Goal: Task Accomplishment & Management: Use online tool/utility

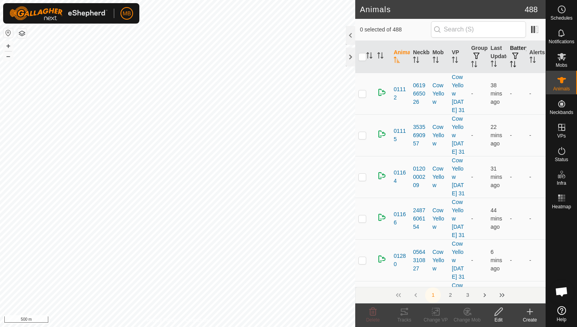
click at [512, 65] on icon "Activate to sort" at bounding box center [513, 64] width 6 height 6
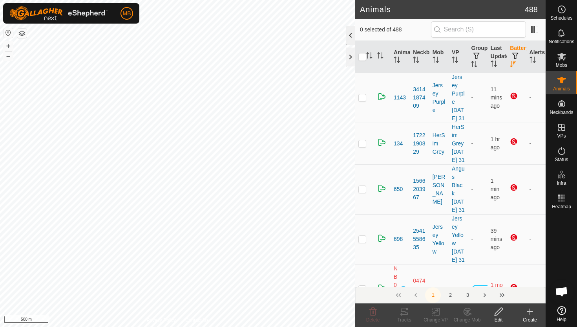
click at [351, 32] on div at bounding box center [350, 35] width 9 height 19
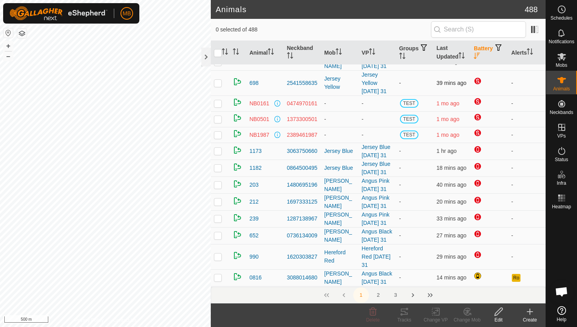
scroll to position [78, 0]
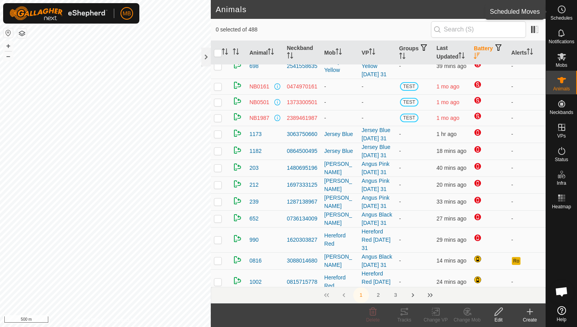
click at [562, 9] on icon at bounding box center [562, 9] width 1 height 2
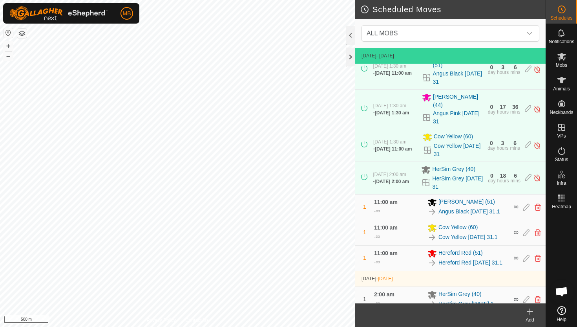
scroll to position [209, 0]
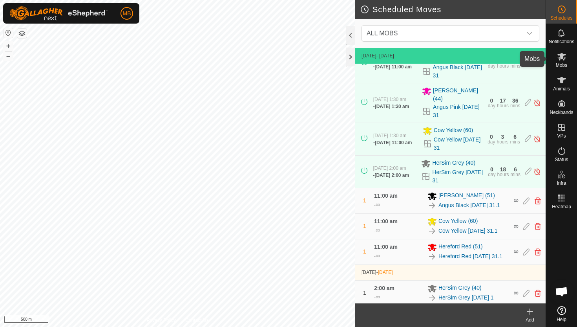
click at [560, 58] on icon at bounding box center [561, 56] width 9 height 7
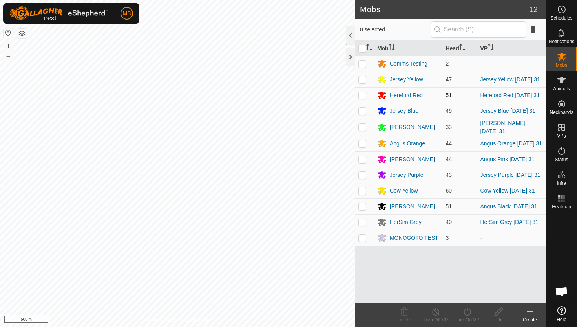
click at [361, 96] on p-checkbox at bounding box center [362, 95] width 8 height 6
checkbox input "true"
click at [468, 310] on icon at bounding box center [467, 310] width 10 height 9
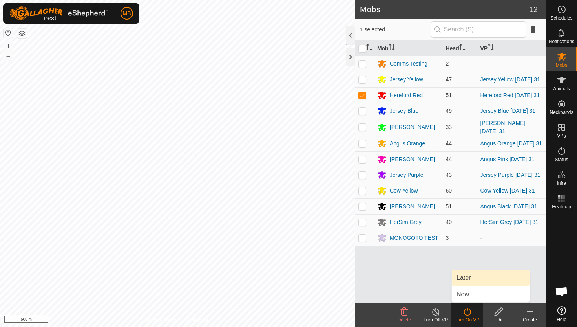
click at [469, 276] on link "Later" at bounding box center [491, 278] width 78 height 16
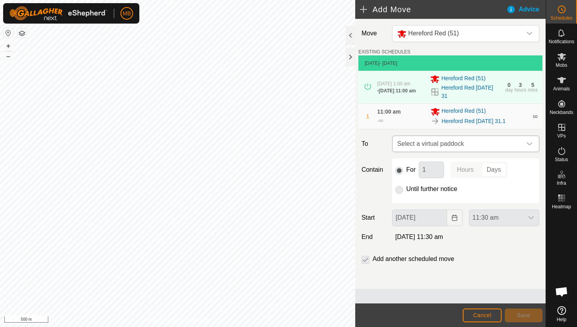
click at [527, 140] on div "dropdown trigger" at bounding box center [530, 144] width 16 height 16
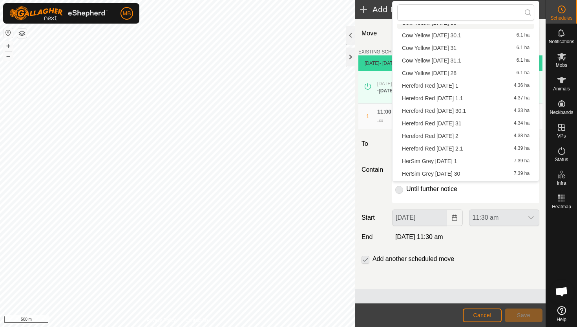
scroll to position [124, 0]
click at [451, 77] on li "Hereford Red Monday 1 4.36 ha" at bounding box center [465, 75] width 137 height 12
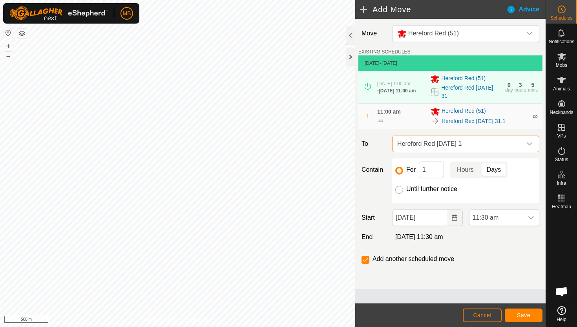
click at [400, 186] on input "Until further notice" at bounding box center [399, 190] width 8 height 8
radio input "true"
checkbox input "false"
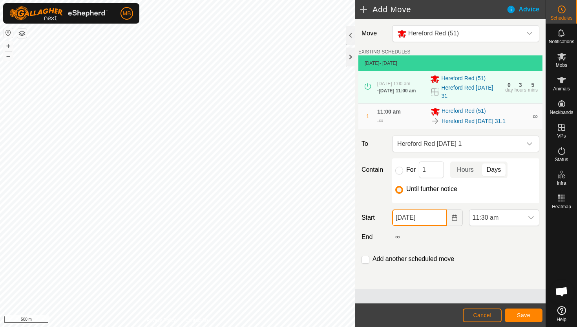
click at [436, 220] on input "31 Aug, 2025" at bounding box center [419, 217] width 55 height 16
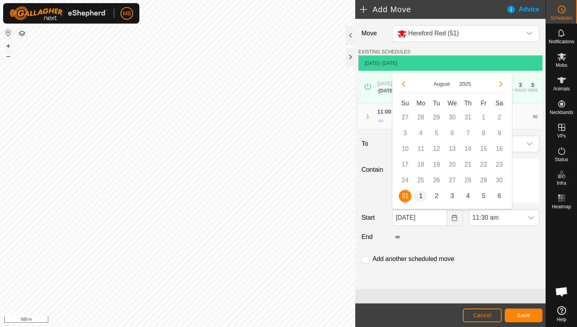
click at [420, 198] on span "1" at bounding box center [420, 196] width 13 height 13
type input "01 Sep, 2025"
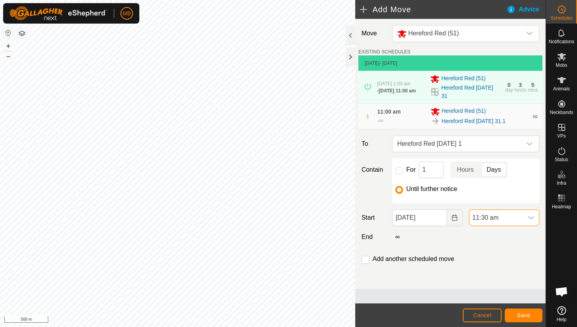
click at [516, 218] on span "11:30 am" at bounding box center [496, 218] width 54 height 16
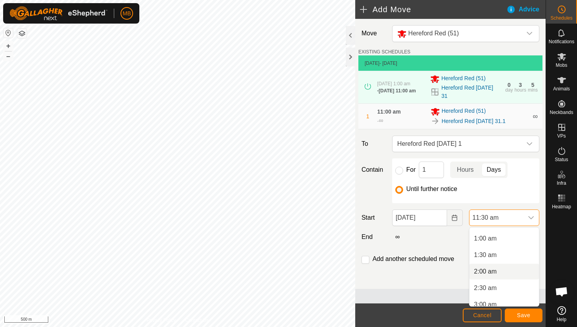
scroll to position [26, 0]
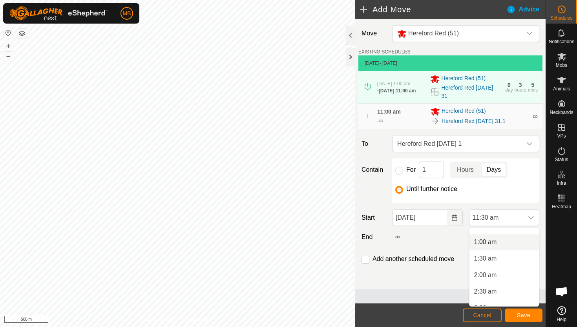
click at [514, 241] on li "1:00 am" at bounding box center [503, 242] width 69 height 16
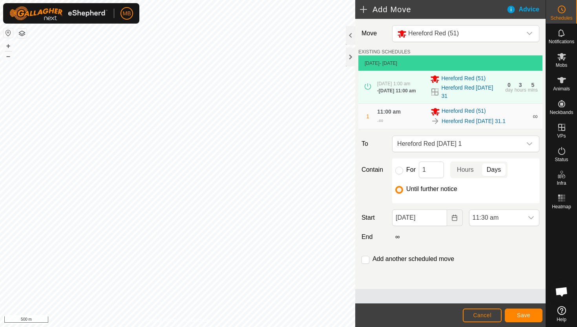
scroll to position [316, 0]
click at [523, 316] on span "Save" at bounding box center [523, 315] width 13 height 6
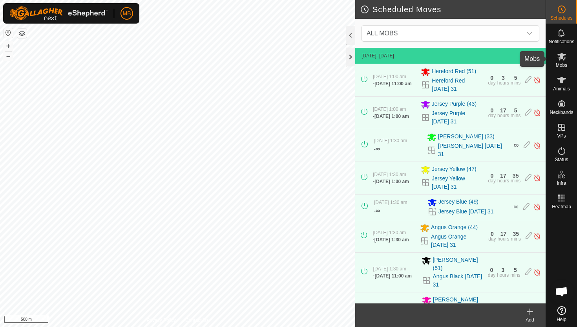
click at [561, 58] on icon at bounding box center [561, 56] width 9 height 7
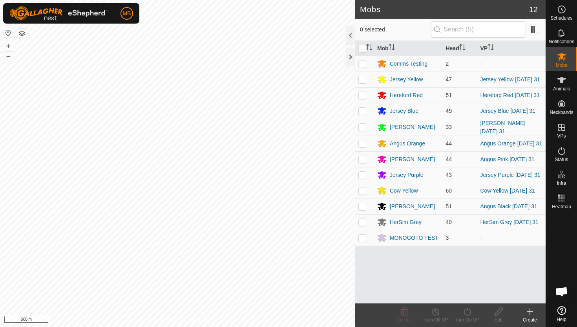
click at [364, 111] on p-checkbox at bounding box center [362, 111] width 8 height 6
checkbox input "true"
click at [467, 311] on icon at bounding box center [467, 310] width 10 height 9
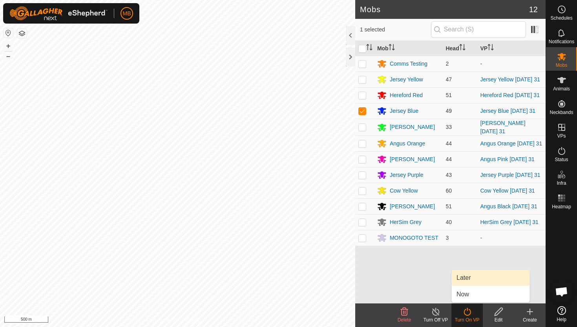
click at [468, 279] on link "Later" at bounding box center [491, 278] width 78 height 16
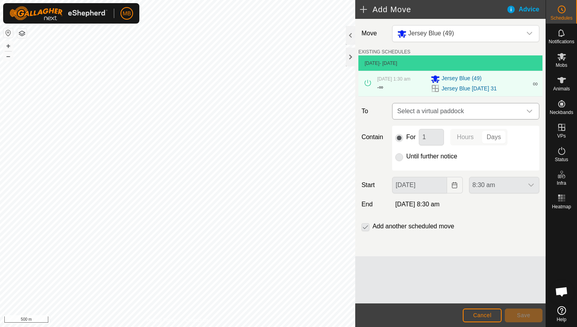
click at [530, 113] on icon "dropdown trigger" at bounding box center [529, 111] width 6 height 6
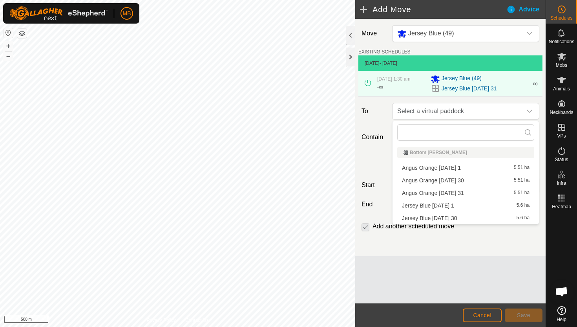
click at [455, 205] on li "Jersey Blue Monday 1 5.6 ha" at bounding box center [465, 205] width 137 height 12
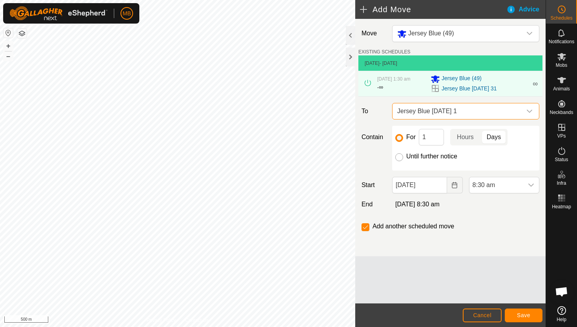
click at [400, 157] on input "Until further notice" at bounding box center [399, 157] width 8 height 8
radio input "true"
checkbox input "false"
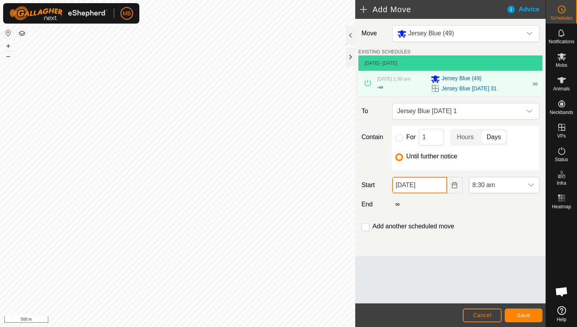
click at [437, 188] on input "31 Aug, 2025" at bounding box center [419, 185] width 55 height 16
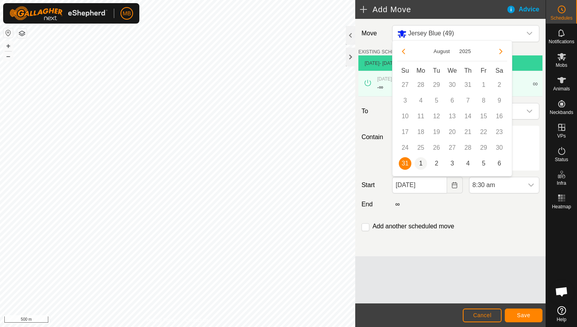
click at [420, 166] on span "1" at bounding box center [420, 163] width 13 height 13
type input "01 Sep, 2025"
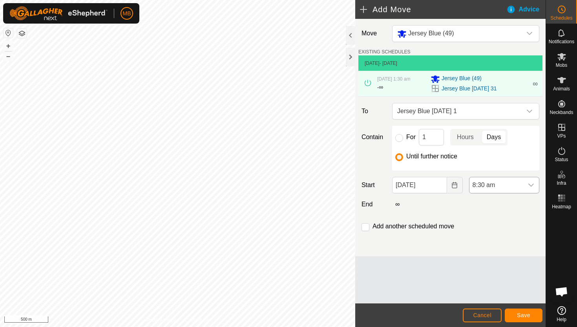
click at [501, 185] on span "8:30 am" at bounding box center [496, 185] width 54 height 16
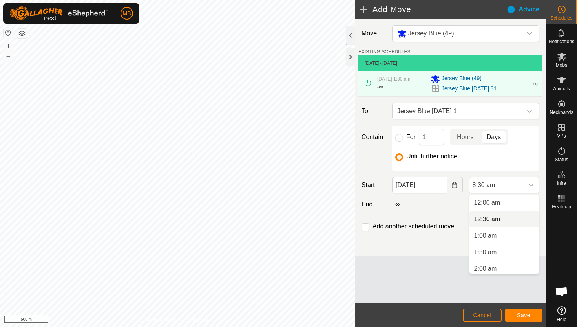
click at [501, 217] on li "12:30 am" at bounding box center [503, 219] width 69 height 16
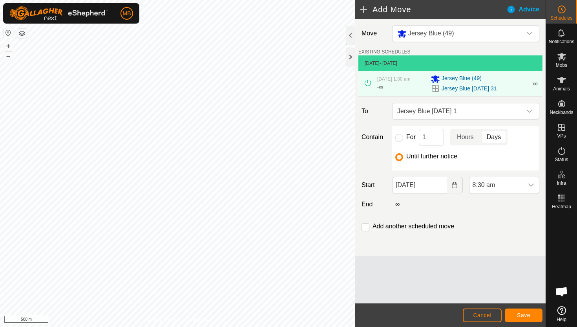
scroll to position [217, 0]
click at [527, 312] on span "Save" at bounding box center [523, 315] width 13 height 6
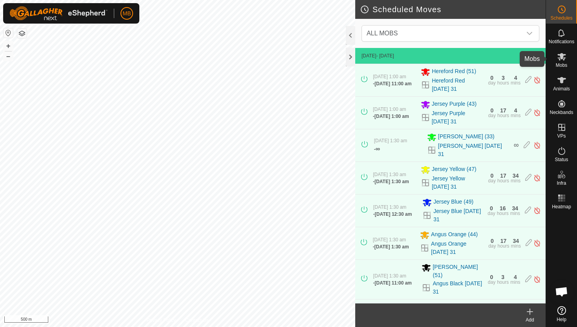
click at [561, 60] on icon at bounding box center [561, 56] width 9 height 9
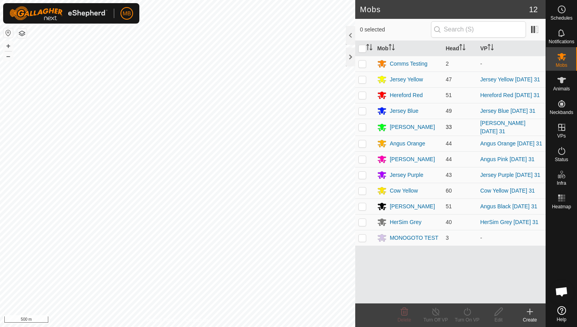
click at [361, 126] on p-checkbox at bounding box center [362, 127] width 8 height 6
checkbox input "true"
click at [468, 309] on icon at bounding box center [467, 310] width 10 height 9
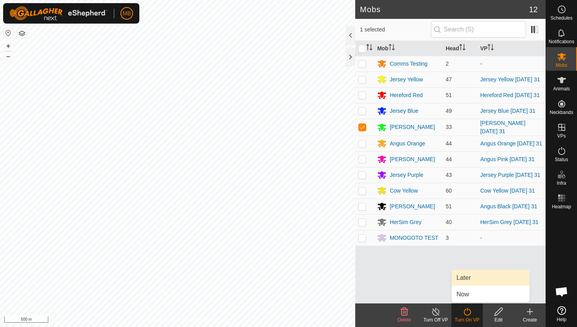
click at [477, 275] on link "Later" at bounding box center [491, 278] width 78 height 16
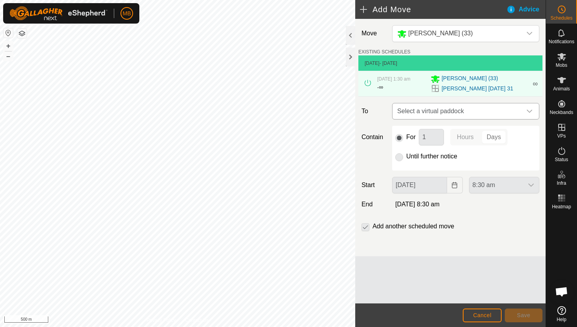
click at [529, 112] on icon "dropdown trigger" at bounding box center [529, 110] width 5 height 3
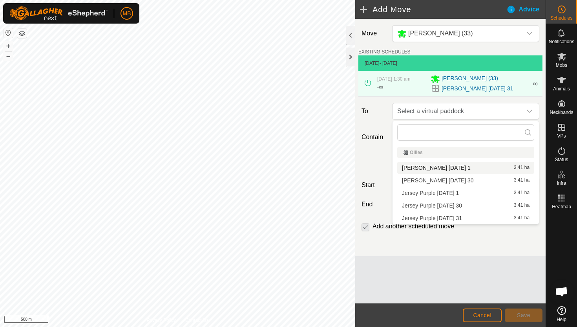
click at [458, 168] on li "Angus Green Monday 1 3.41 ha" at bounding box center [465, 168] width 137 height 12
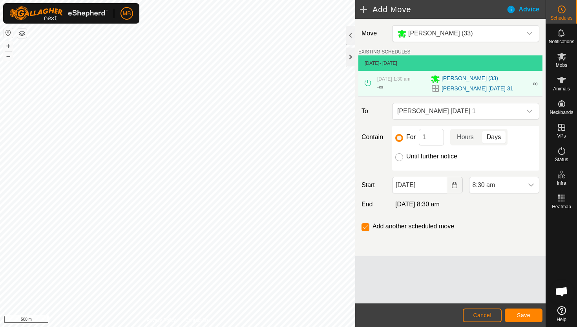
click at [397, 159] on input "Until further notice" at bounding box center [399, 157] width 8 height 8
radio input "true"
checkbox input "false"
click at [435, 188] on input "31 Aug, 2025" at bounding box center [419, 185] width 55 height 16
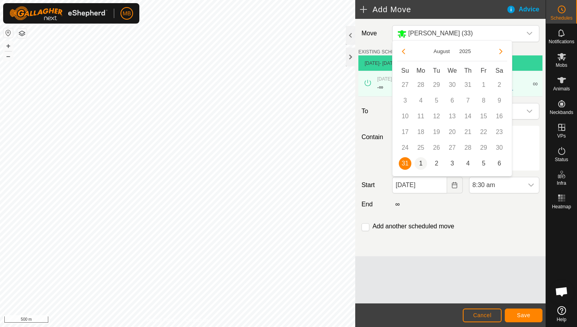
click at [421, 164] on span "1" at bounding box center [420, 163] width 13 height 13
type input "01 Sep, 2025"
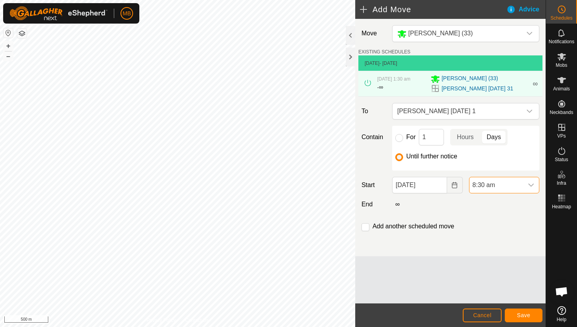
click at [514, 188] on span "8:30 am" at bounding box center [496, 185] width 54 height 16
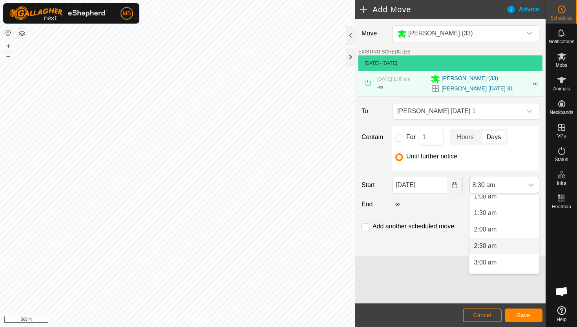
scroll to position [35, 0]
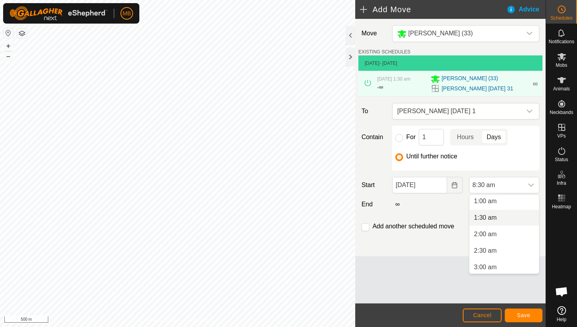
click at [513, 223] on li "1:30 am" at bounding box center [503, 218] width 69 height 16
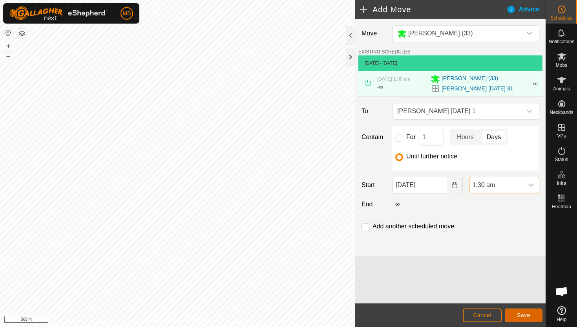
click at [522, 316] on span "Save" at bounding box center [523, 315] width 13 height 6
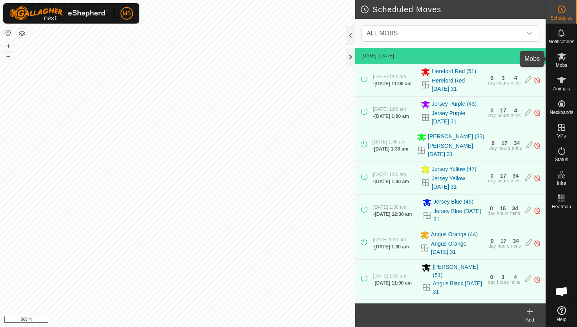
click at [560, 58] on icon at bounding box center [561, 56] width 9 height 7
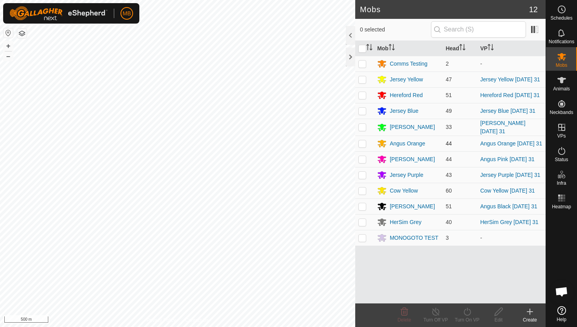
click at [363, 142] on p-checkbox at bounding box center [362, 143] width 8 height 6
checkbox input "true"
click at [467, 310] on icon at bounding box center [467, 310] width 10 height 9
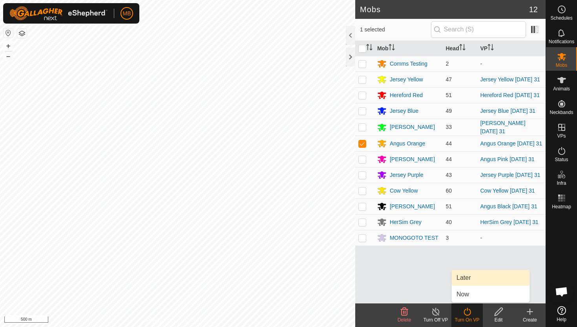
click at [471, 276] on link "Later" at bounding box center [491, 278] width 78 height 16
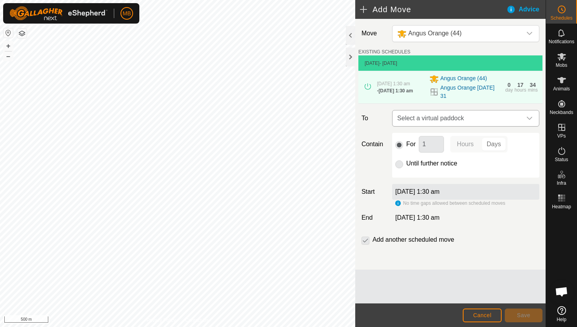
click at [529, 117] on icon "dropdown trigger" at bounding box center [529, 118] width 6 height 6
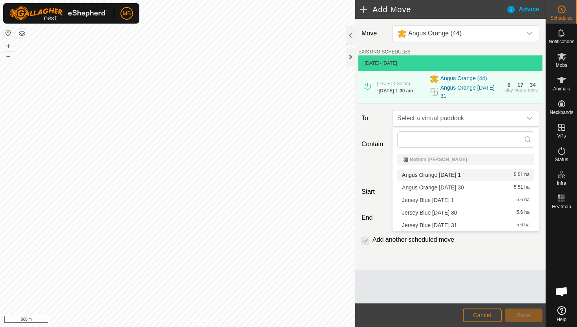
click at [459, 176] on li "Angus Orange Monday 1 5.51 ha" at bounding box center [465, 175] width 137 height 12
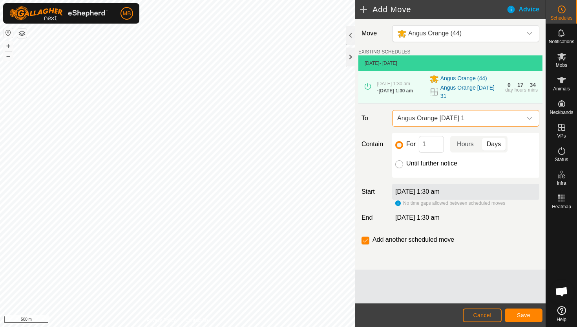
click at [398, 165] on input "Until further notice" at bounding box center [399, 164] width 8 height 8
radio input "true"
checkbox input "false"
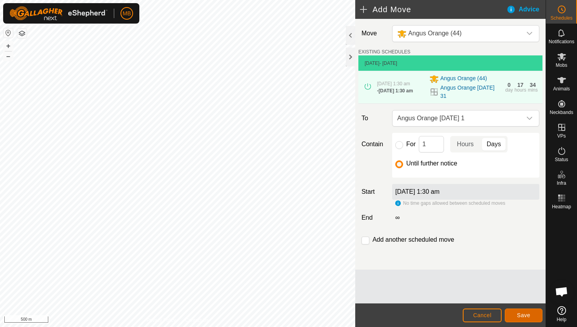
click at [527, 312] on span "Save" at bounding box center [523, 315] width 13 height 6
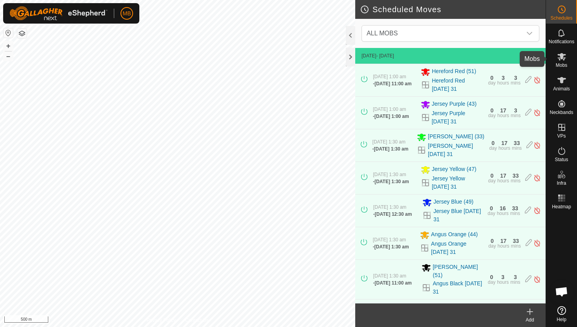
click at [561, 60] on icon at bounding box center [561, 56] width 9 height 9
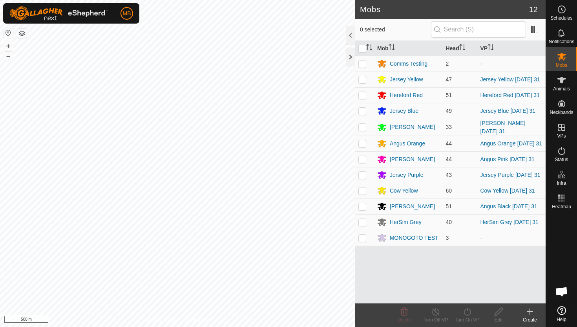
click at [362, 159] on p-checkbox at bounding box center [362, 159] width 8 height 6
checkbox input "true"
click at [466, 311] on icon at bounding box center [467, 310] width 10 height 9
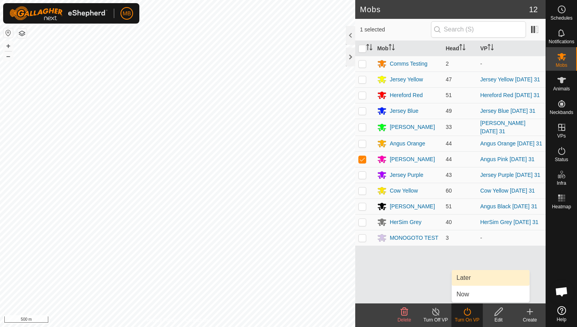
click at [477, 278] on link "Later" at bounding box center [491, 278] width 78 height 16
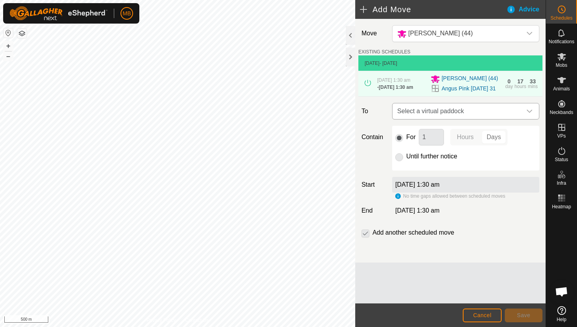
click at [530, 113] on icon "dropdown trigger" at bounding box center [529, 111] width 6 height 6
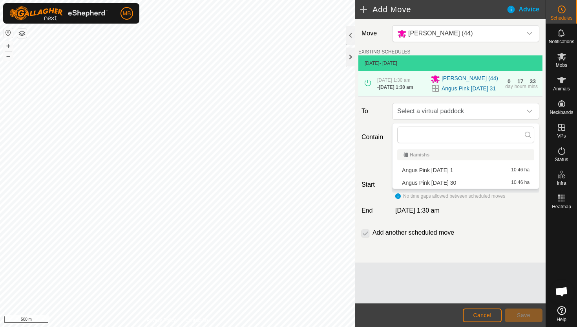
click at [449, 170] on li "Angus Pink Monday 1 10.46 ha" at bounding box center [465, 170] width 137 height 12
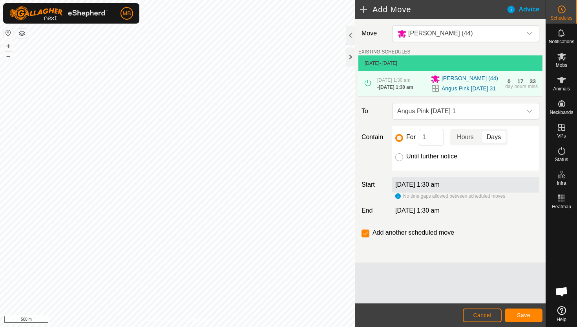
click at [399, 160] on input "Until further notice" at bounding box center [399, 157] width 8 height 8
radio input "true"
checkbox input "false"
click at [524, 312] on span "Save" at bounding box center [523, 315] width 13 height 6
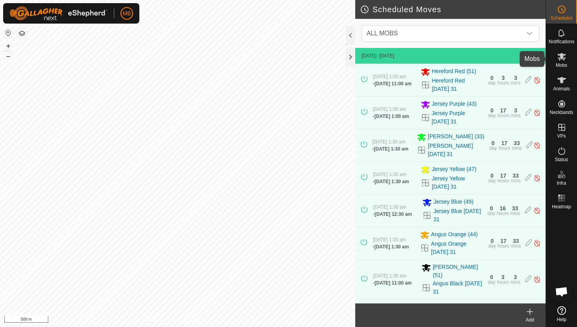
click at [559, 59] on icon at bounding box center [561, 56] width 9 height 7
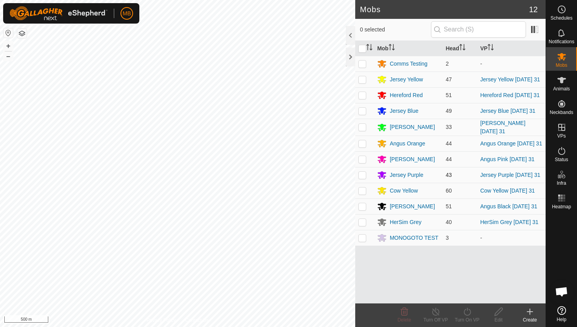
click at [361, 176] on p-checkbox at bounding box center [362, 174] width 8 height 6
checkbox input "true"
click at [467, 309] on icon at bounding box center [466, 311] width 7 height 8
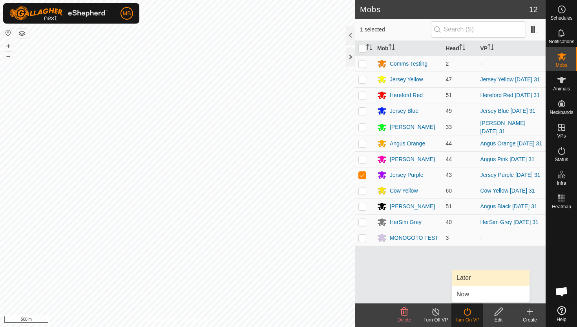
click at [478, 274] on link "Later" at bounding box center [491, 278] width 78 height 16
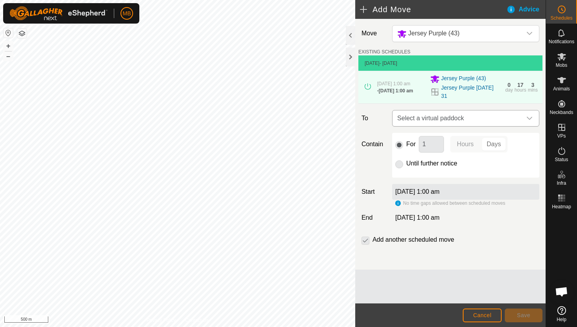
click at [530, 117] on icon "dropdown trigger" at bounding box center [529, 118] width 6 height 6
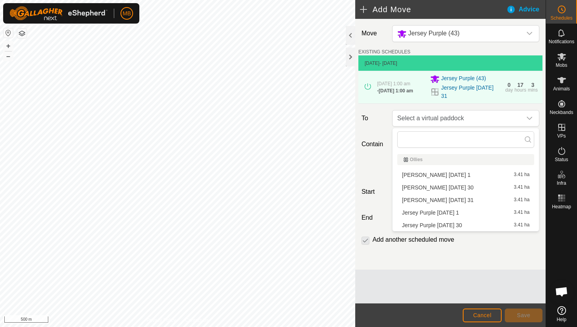
click at [450, 212] on li "Jersey Purple Monday 1 3.41 ha" at bounding box center [465, 212] width 137 height 12
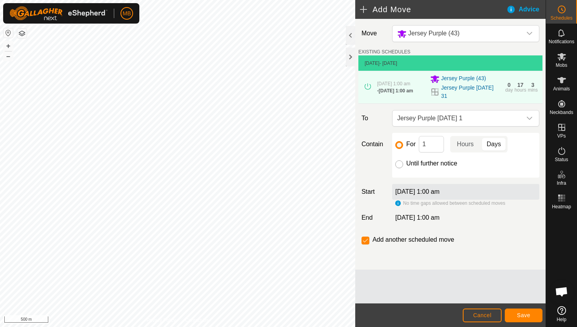
click at [399, 164] on input "Until further notice" at bounding box center [399, 164] width 8 height 8
radio input "true"
checkbox input "false"
click at [519, 310] on button "Save" at bounding box center [524, 315] width 38 height 14
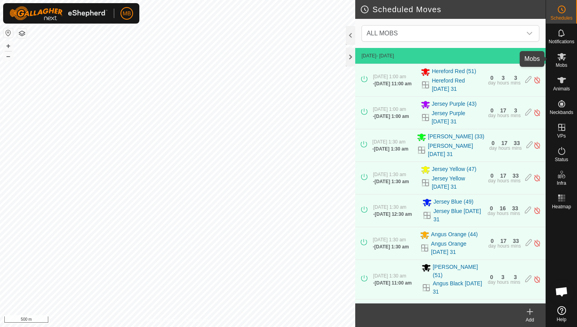
click at [559, 64] on span "Mobs" at bounding box center [561, 65] width 11 height 5
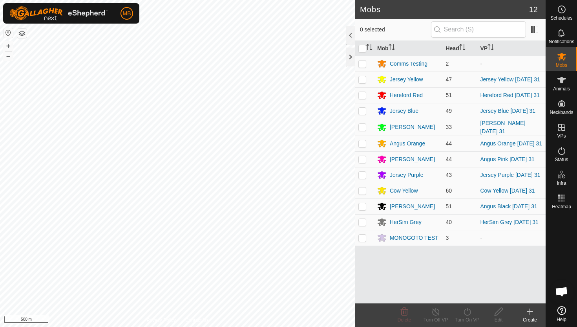
click at [361, 191] on p-checkbox at bounding box center [362, 190] width 8 height 6
checkbox input "true"
click at [468, 309] on icon at bounding box center [467, 310] width 10 height 9
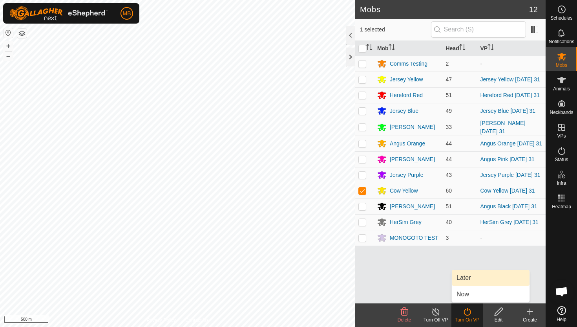
click at [472, 279] on link "Later" at bounding box center [491, 278] width 78 height 16
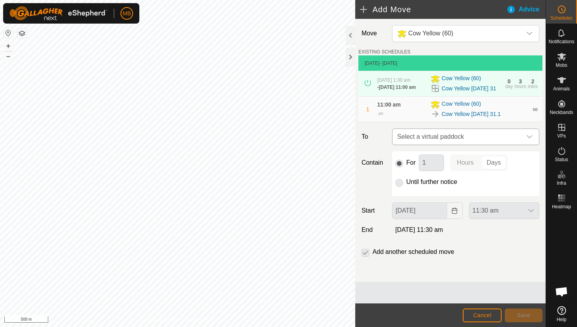
click at [533, 141] on div "dropdown trigger" at bounding box center [530, 137] width 16 height 16
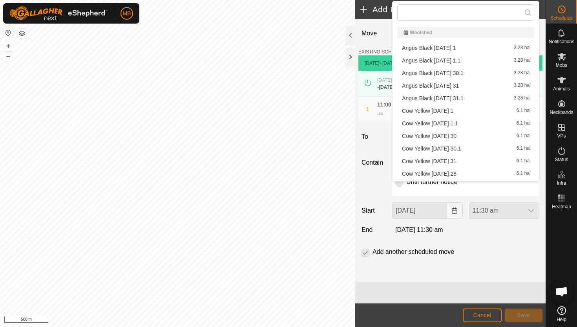
click at [460, 113] on li "Cow Yellow Monday 1 6.1 ha" at bounding box center [465, 111] width 137 height 12
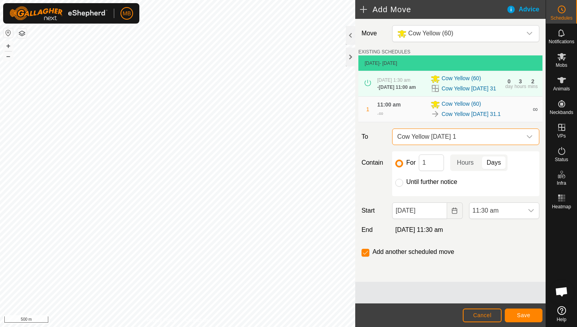
click at [422, 184] on label "Until further notice" at bounding box center [431, 182] width 51 height 6
click at [403, 184] on input "Until further notice" at bounding box center [399, 183] width 8 height 8
radio input "true"
checkbox input "false"
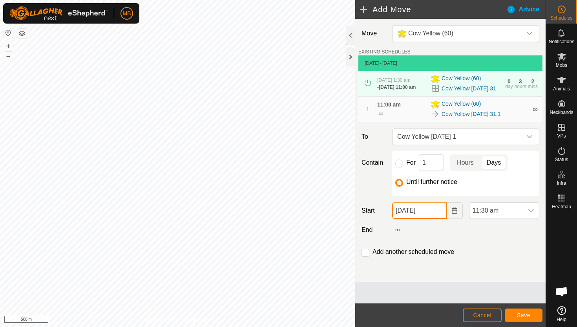
click at [437, 216] on input "31 Aug, 2025" at bounding box center [419, 210] width 55 height 16
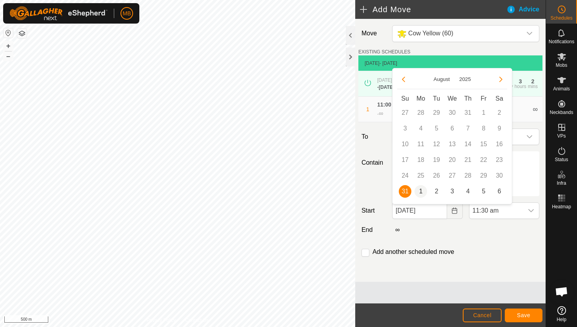
click at [420, 192] on span "1" at bounding box center [420, 191] width 13 height 13
type input "01 Sep, 2025"
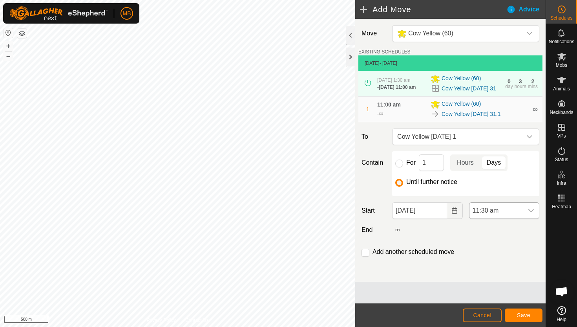
click at [502, 211] on span "11:30 am" at bounding box center [496, 210] width 54 height 16
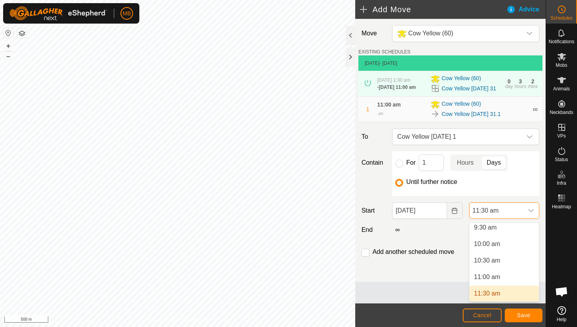
scroll to position [313, 0]
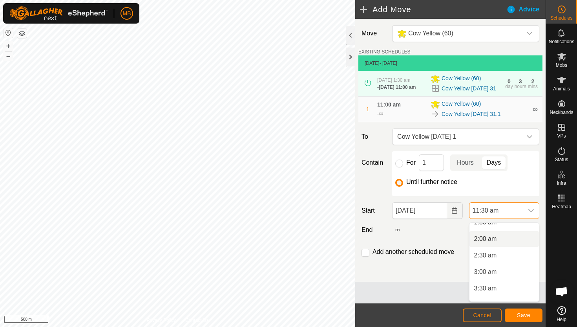
click at [507, 237] on li "2:00 am" at bounding box center [503, 239] width 69 height 16
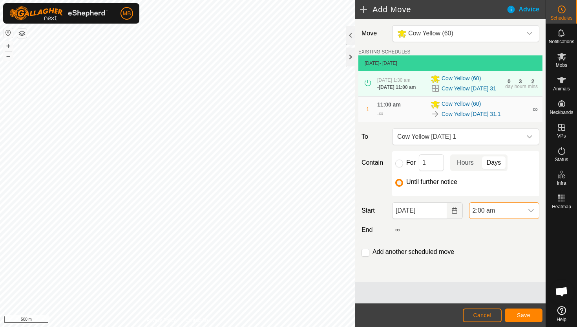
scroll to position [316, 0]
click at [367, 254] on input "checkbox" at bounding box center [365, 252] width 8 height 8
checkbox input "true"
click at [525, 312] on span "Save" at bounding box center [523, 315] width 13 height 6
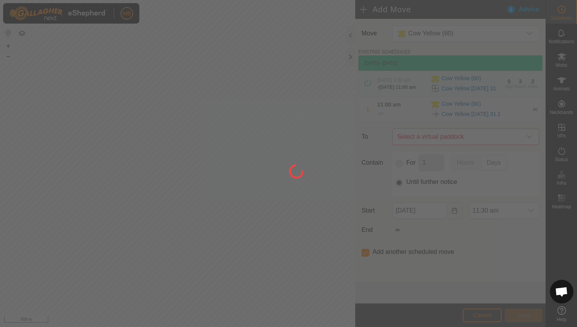
type input "01 Sep, 2025"
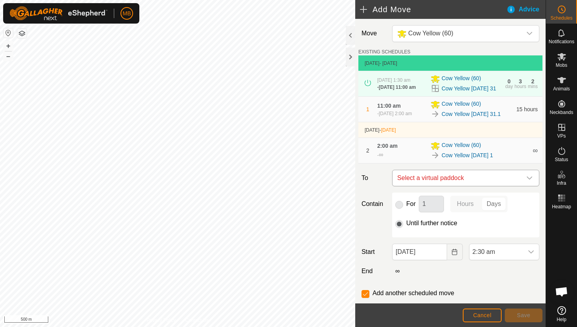
click at [529, 179] on icon "dropdown trigger" at bounding box center [529, 178] width 6 height 6
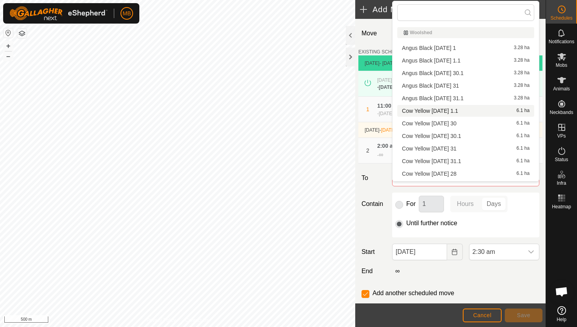
click at [451, 110] on li "Cow Yellow Monday 1.1 6.1 ha" at bounding box center [465, 111] width 137 height 12
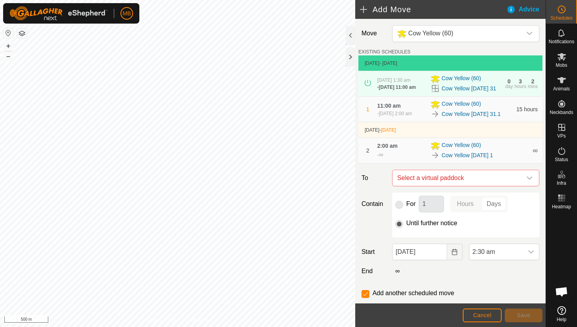
checkbox input "false"
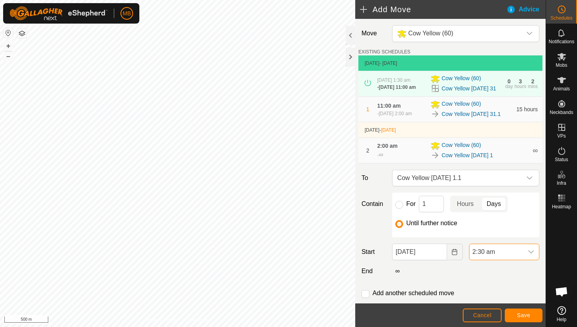
click at [512, 256] on span "2:30 am" at bounding box center [496, 252] width 54 height 16
click at [508, 228] on li "11:30 am" at bounding box center [503, 228] width 69 height 16
click at [520, 312] on span "Save" at bounding box center [523, 315] width 13 height 6
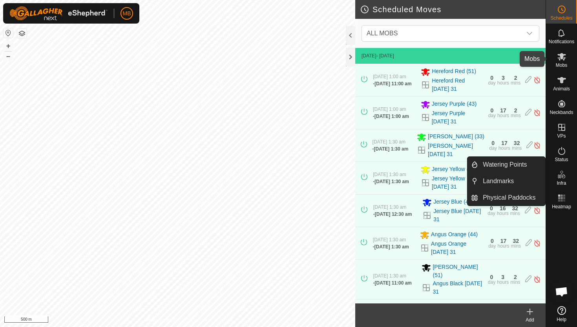
click at [564, 58] on icon at bounding box center [561, 56] width 9 height 9
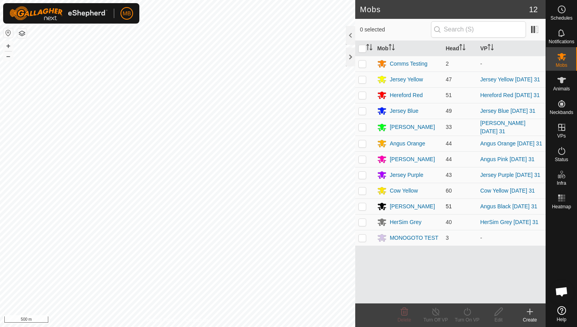
click at [361, 207] on p-checkbox at bounding box center [362, 206] width 8 height 6
checkbox input "true"
click at [469, 314] on icon at bounding box center [466, 311] width 7 height 8
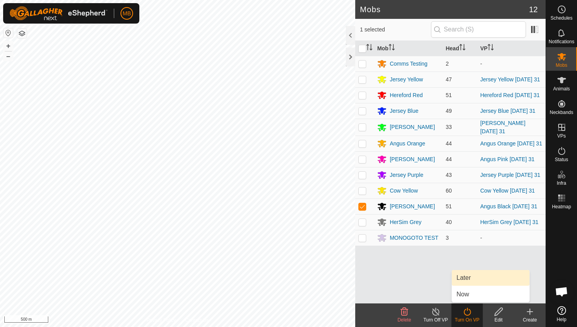
click at [462, 277] on link "Later" at bounding box center [491, 278] width 78 height 16
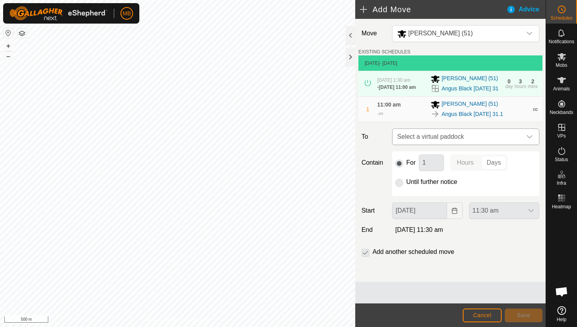
click at [528, 138] on icon "dropdown trigger" at bounding box center [529, 136] width 6 height 6
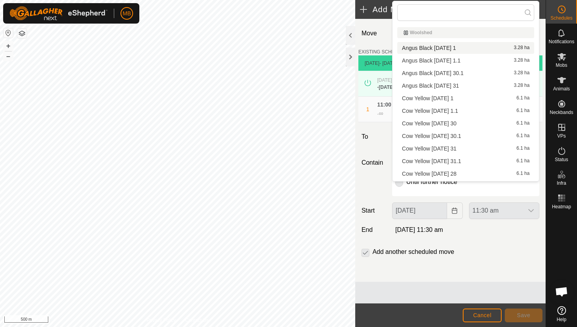
click at [454, 47] on li "Angus Black Monday 1 3.28 ha" at bounding box center [465, 48] width 137 height 12
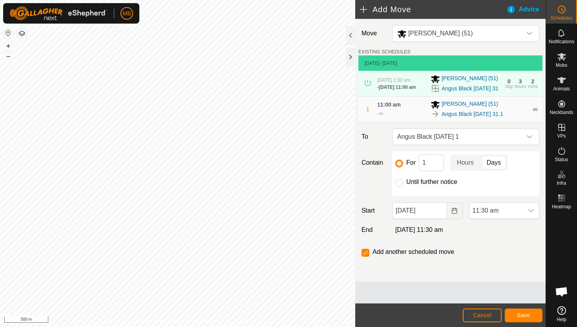
click at [411, 184] on label "Until further notice" at bounding box center [431, 182] width 51 height 6
click at [403, 184] on input "Until further notice" at bounding box center [399, 183] width 8 height 8
radio input "true"
checkbox input "false"
click at [437, 212] on input "31 Aug, 2025" at bounding box center [419, 210] width 55 height 16
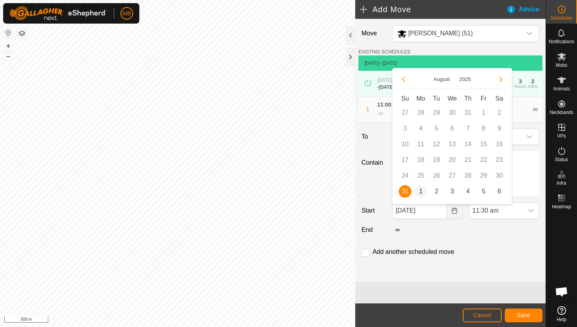
click at [421, 192] on span "1" at bounding box center [420, 191] width 13 height 13
type input "01 Sep, 2025"
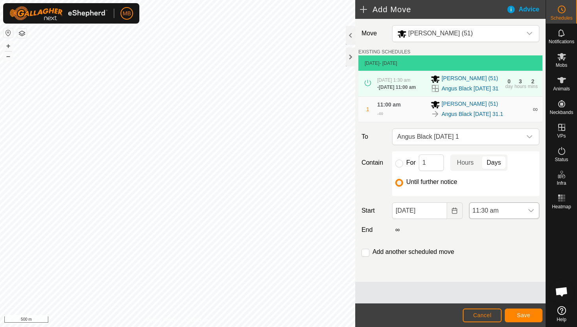
click at [504, 213] on span "11:30 am" at bounding box center [496, 210] width 54 height 16
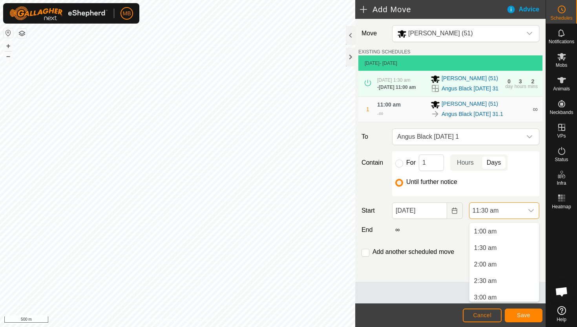
scroll to position [30, 0]
click at [511, 235] on li "1:00 am" at bounding box center [503, 233] width 69 height 16
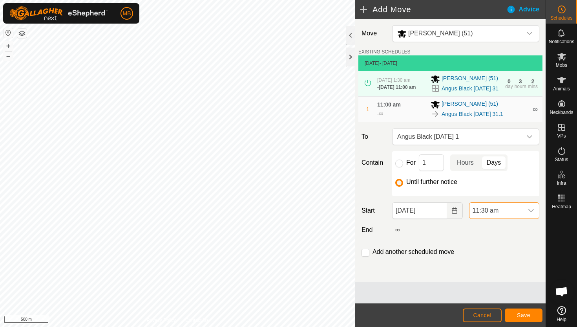
scroll to position [316, 0]
click at [524, 316] on span "Save" at bounding box center [523, 315] width 13 height 6
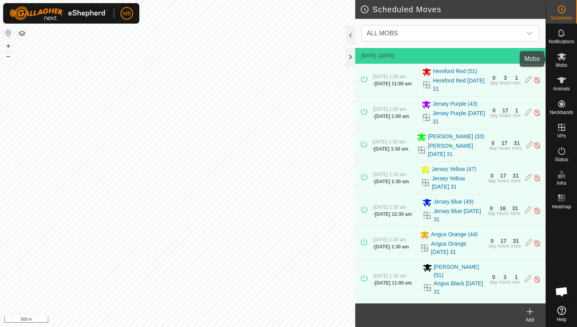
click at [563, 58] on icon at bounding box center [561, 56] width 9 height 9
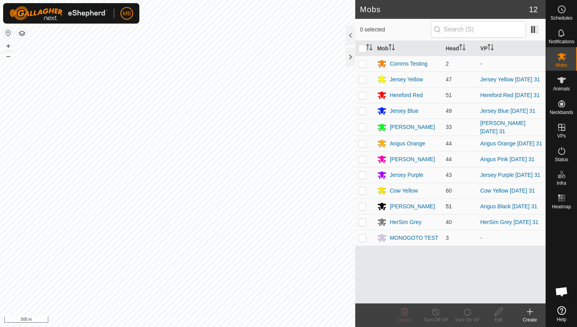
click at [362, 206] on p-checkbox at bounding box center [362, 206] width 8 height 6
checkbox input "true"
click at [469, 311] on icon at bounding box center [467, 310] width 10 height 9
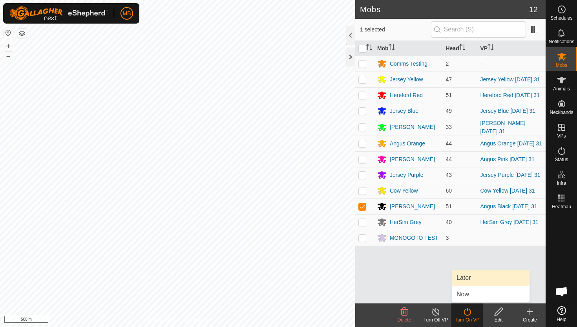
click at [468, 279] on link "Later" at bounding box center [491, 278] width 78 height 16
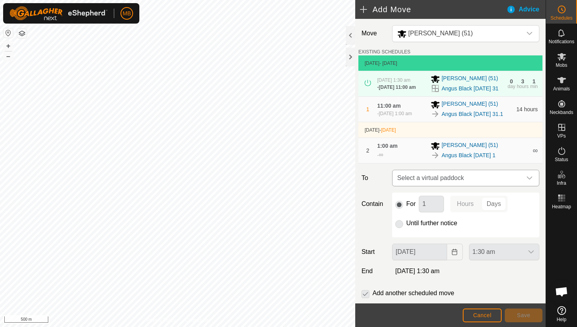
click at [526, 180] on icon "dropdown trigger" at bounding box center [529, 178] width 6 height 6
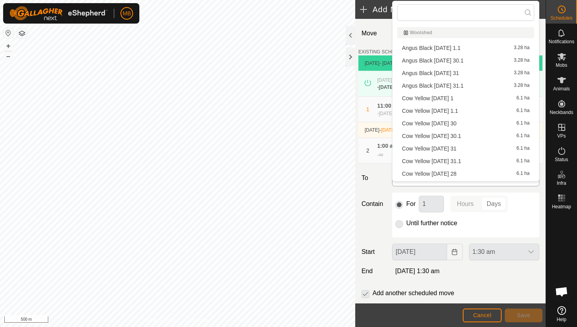
scroll to position [11, 0]
click at [467, 36] on li "Angus Black Monday 1.1 3.28 ha" at bounding box center [465, 37] width 137 height 12
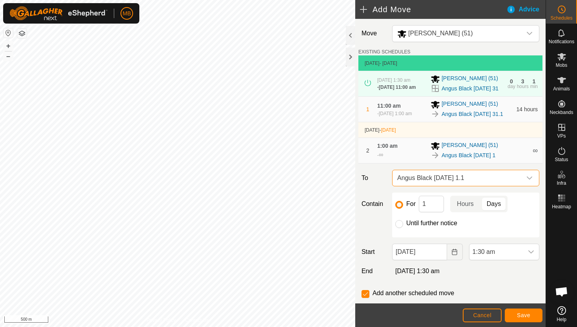
click at [446, 226] on label "Until further notice" at bounding box center [431, 223] width 51 height 6
click at [403, 226] on input "Until further notice" at bounding box center [399, 224] width 8 height 8
radio input "true"
checkbox input "false"
click at [523, 255] on div "dropdown trigger" at bounding box center [531, 252] width 16 height 16
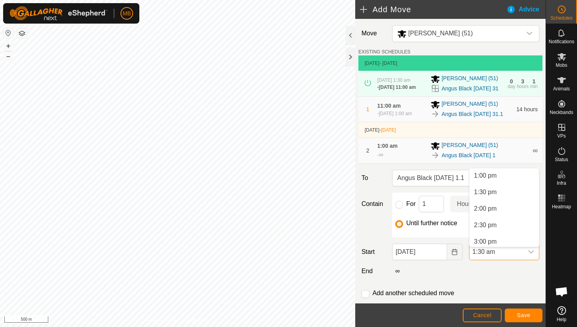
scroll to position [431, 0]
click at [510, 226] on li "11:00 am" at bounding box center [503, 226] width 69 height 16
click at [535, 313] on button "Save" at bounding box center [524, 315] width 38 height 14
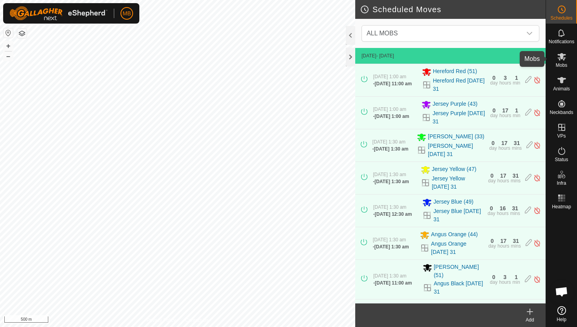
click at [561, 57] on icon at bounding box center [561, 56] width 9 height 7
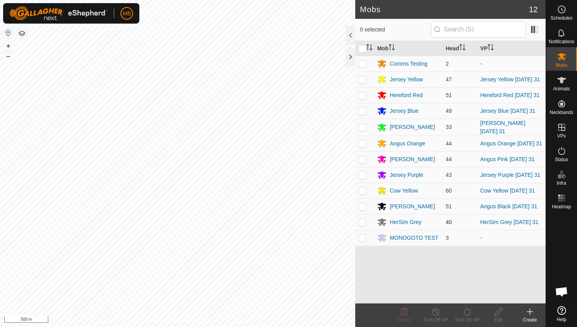
click at [363, 222] on p-checkbox at bounding box center [362, 222] width 8 height 6
checkbox input "true"
click at [564, 9] on icon at bounding box center [561, 9] width 9 height 9
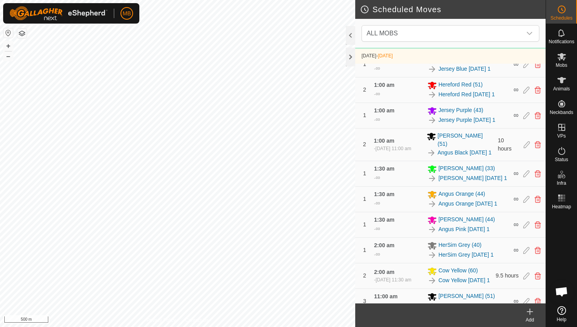
scroll to position [518, 0]
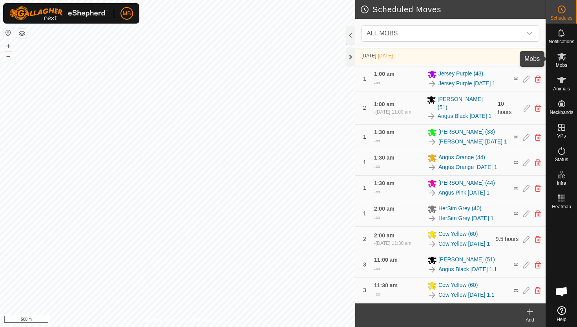
click at [561, 56] on icon at bounding box center [561, 56] width 9 height 7
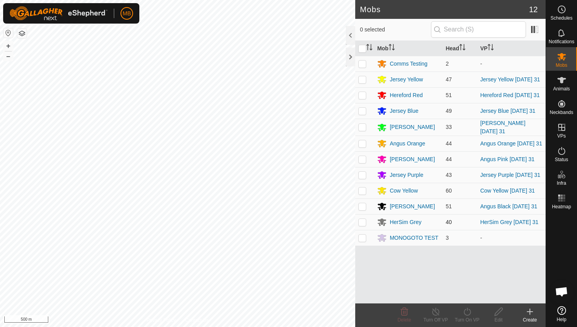
click at [362, 223] on p-checkbox at bounding box center [362, 222] width 8 height 6
checkbox input "true"
click at [466, 314] on icon at bounding box center [467, 310] width 10 height 9
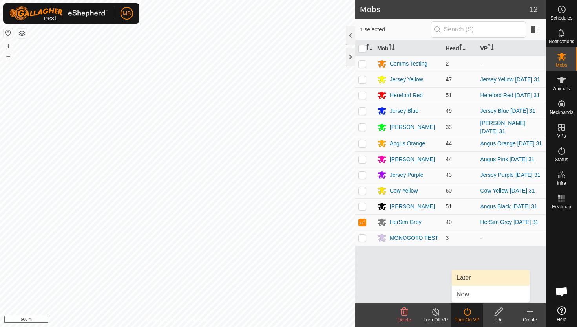
click at [469, 279] on link "Later" at bounding box center [491, 278] width 78 height 16
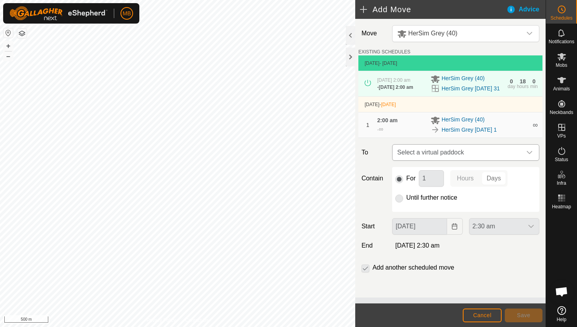
click at [530, 154] on icon "dropdown trigger" at bounding box center [529, 152] width 6 height 6
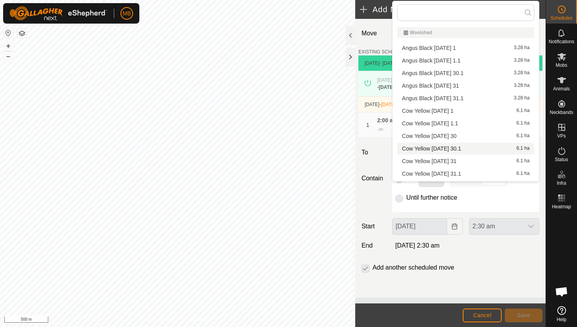
scroll to position [124, 0]
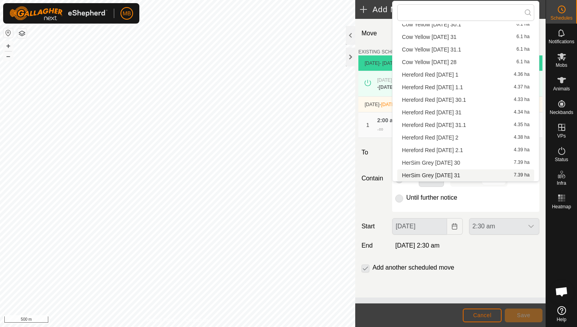
click at [483, 312] on span "Cancel" at bounding box center [482, 315] width 18 height 6
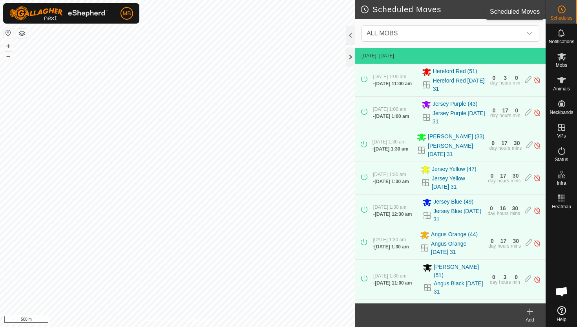
click at [567, 10] on es-schedule-vp-svg-icon at bounding box center [562, 9] width 14 height 13
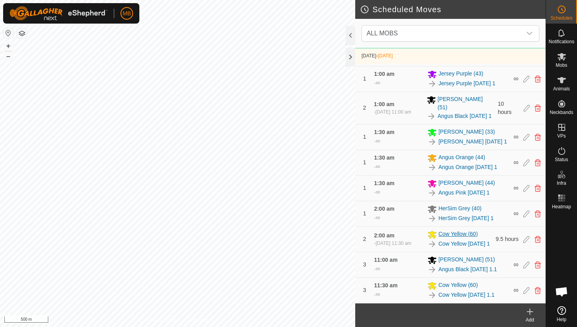
scroll to position [513, 0]
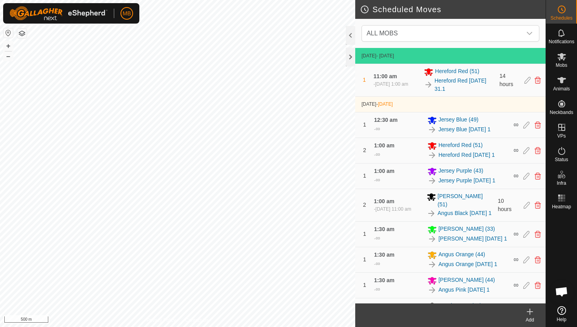
scroll to position [399, 0]
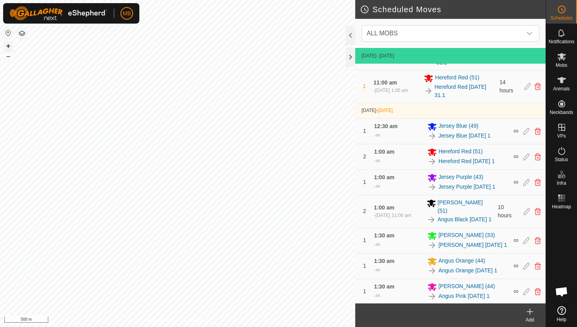
click at [9, 44] on button "+" at bounding box center [8, 45] width 9 height 9
click at [11, 46] on button "+" at bounding box center [8, 45] width 9 height 9
click at [6, 44] on button "+" at bounding box center [8, 45] width 9 height 9
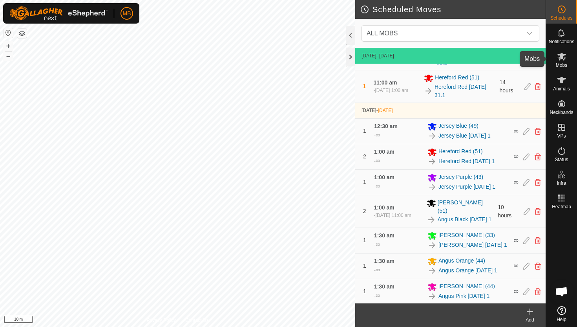
click at [561, 55] on icon at bounding box center [561, 56] width 9 height 7
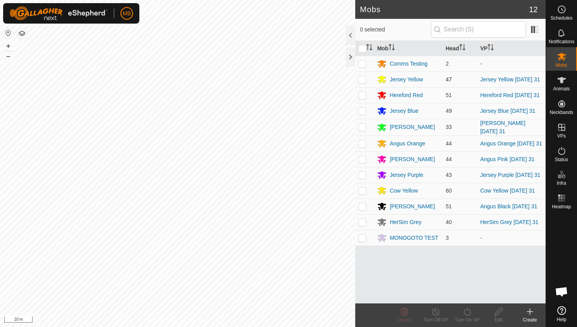
click at [361, 81] on p-checkbox at bounding box center [362, 79] width 8 height 6
checkbox input "true"
click at [467, 312] on icon at bounding box center [467, 310] width 10 height 9
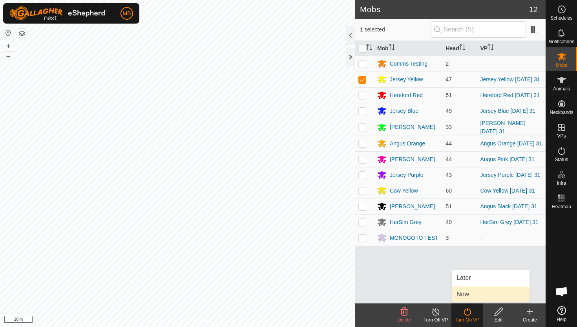
click at [467, 295] on link "Now" at bounding box center [491, 294] width 78 height 16
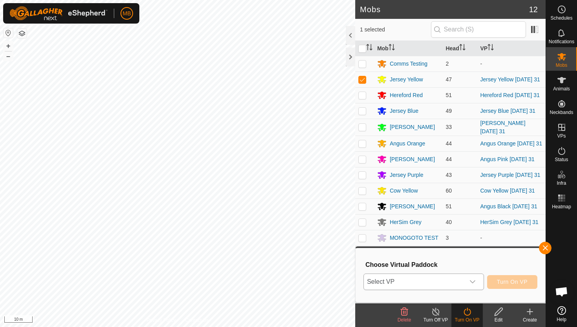
click at [473, 279] on icon "dropdown trigger" at bounding box center [472, 281] width 6 height 6
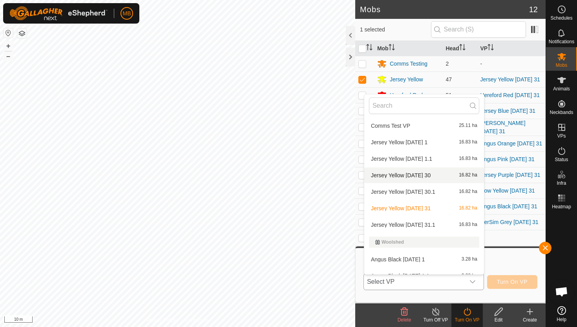
scroll to position [354, 0]
click at [431, 222] on li "Jersey Yellow Sunday 31.1 16.83 ha" at bounding box center [424, 224] width 120 height 16
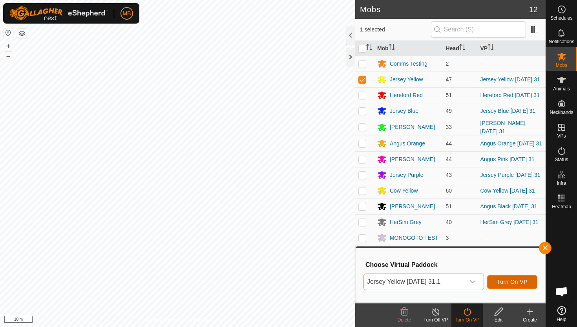
click at [510, 279] on span "Turn On VP" at bounding box center [512, 281] width 31 height 6
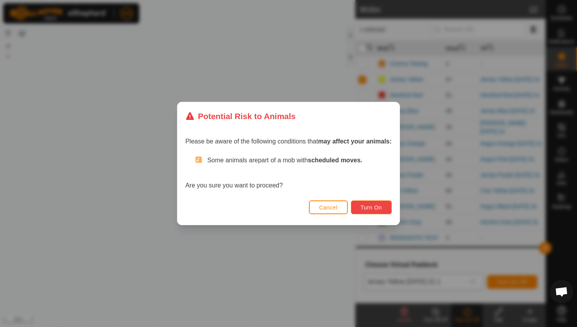
click at [362, 206] on span "Turn On" at bounding box center [371, 207] width 21 height 6
